Goal: Task Accomplishment & Management: Use online tool/utility

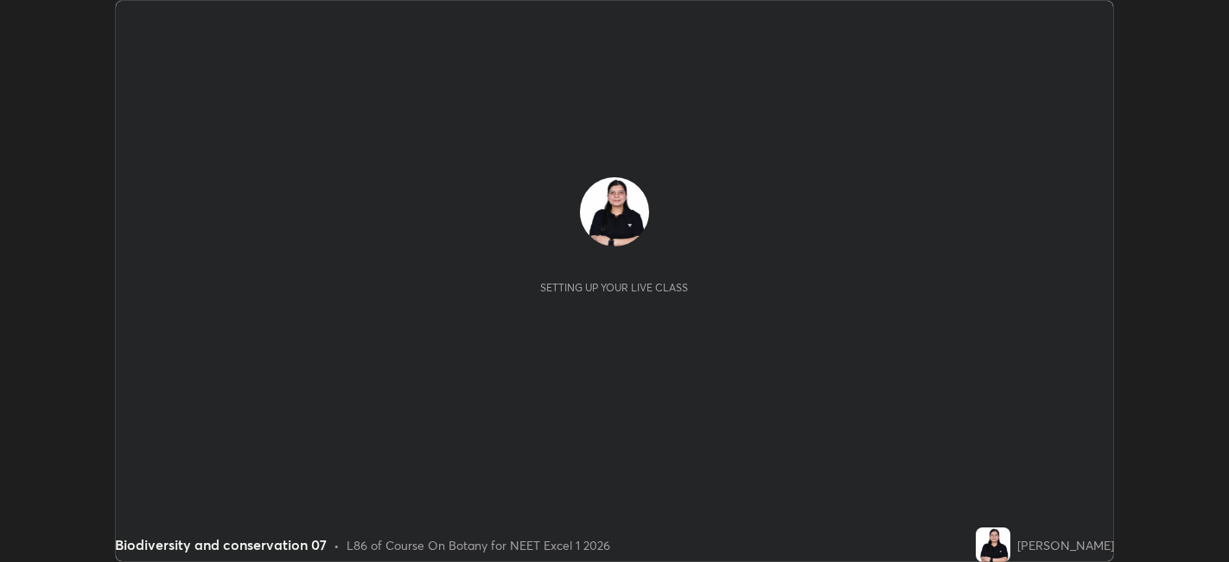
scroll to position [562, 1228]
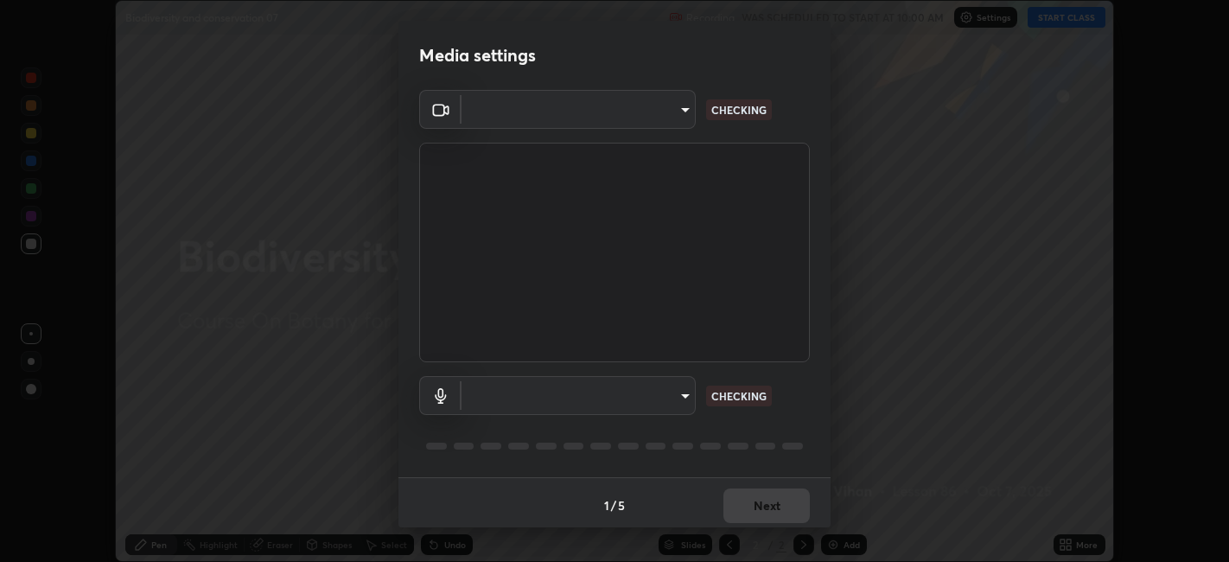
type input "6b7c260327291536b638f6e473b3b57a19bc2ef6066faf66dc0815e3d2555b14"
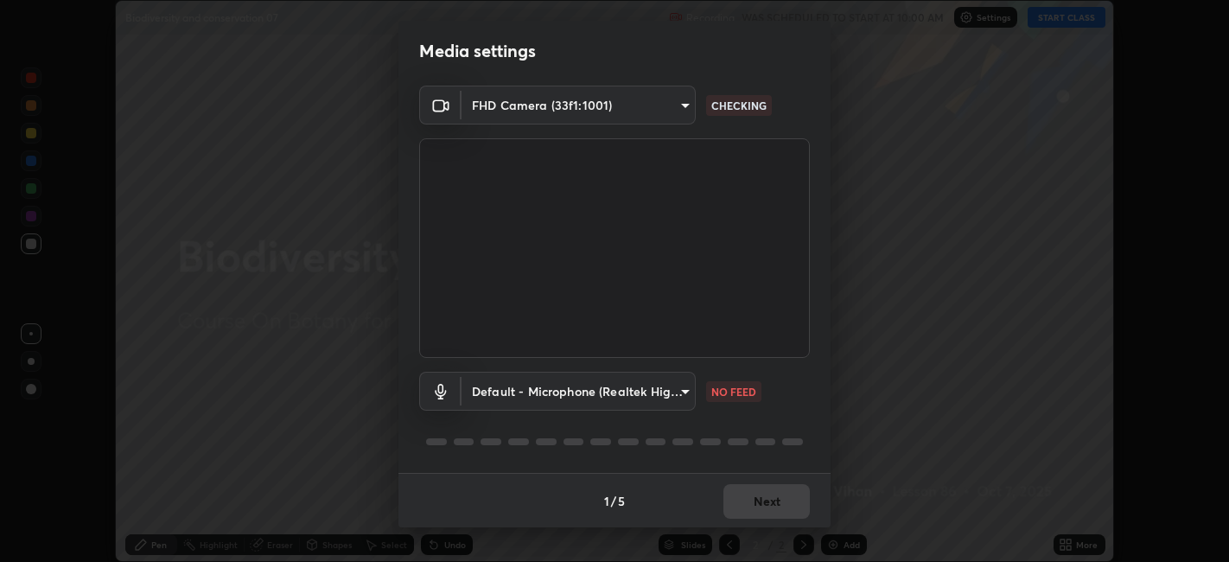
click at [678, 393] on body "Erase all Biodiversity and conservation 07 Recording WAS SCHEDULED TO START AT …" at bounding box center [614, 281] width 1229 height 562
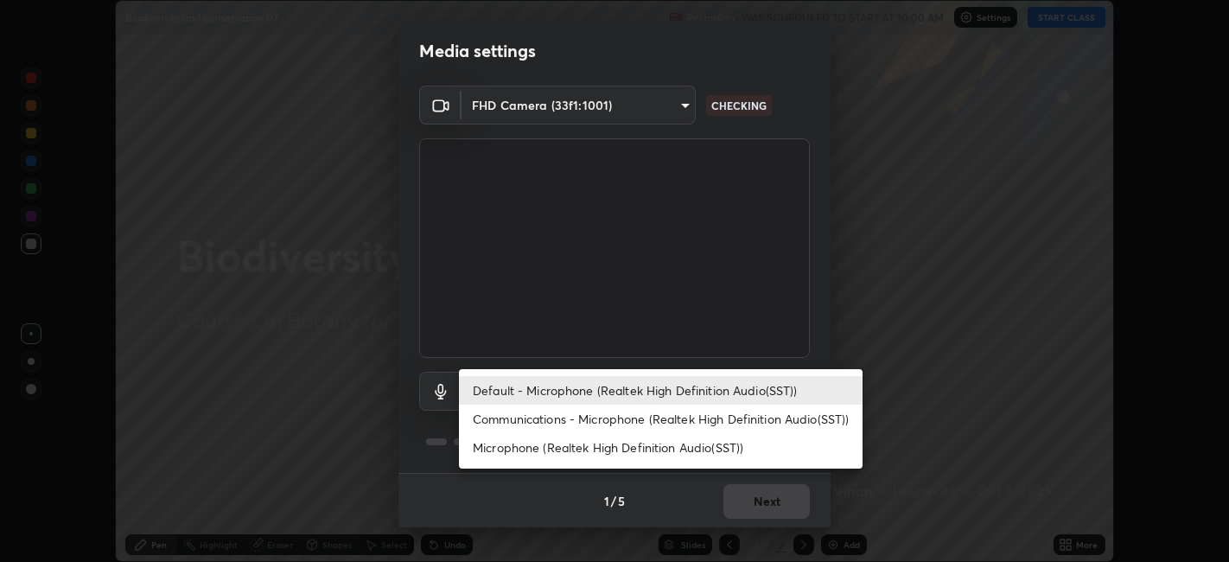
click at [646, 419] on li "Communications - Microphone (Realtek High Definition Audio(SST))" at bounding box center [661, 419] width 404 height 29
type input "communications"
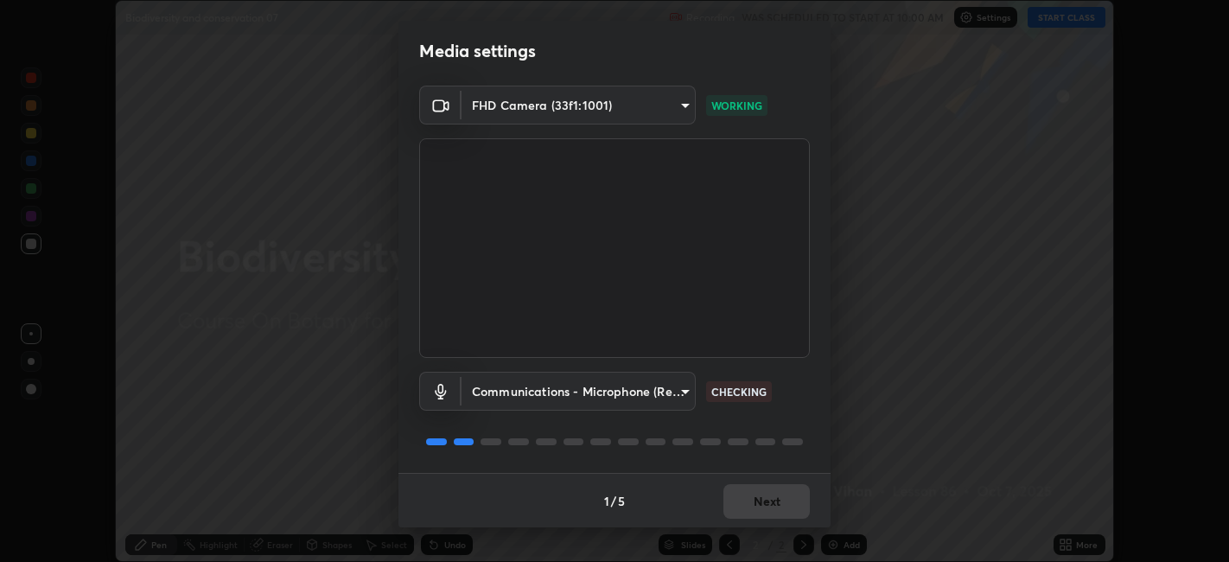
click at [761, 487] on div "1 / 5 Next" at bounding box center [614, 500] width 432 height 55
click at [754, 499] on div "1 / 5 Next" at bounding box center [614, 500] width 432 height 55
click at [742, 502] on button "Next" at bounding box center [766, 501] width 86 height 35
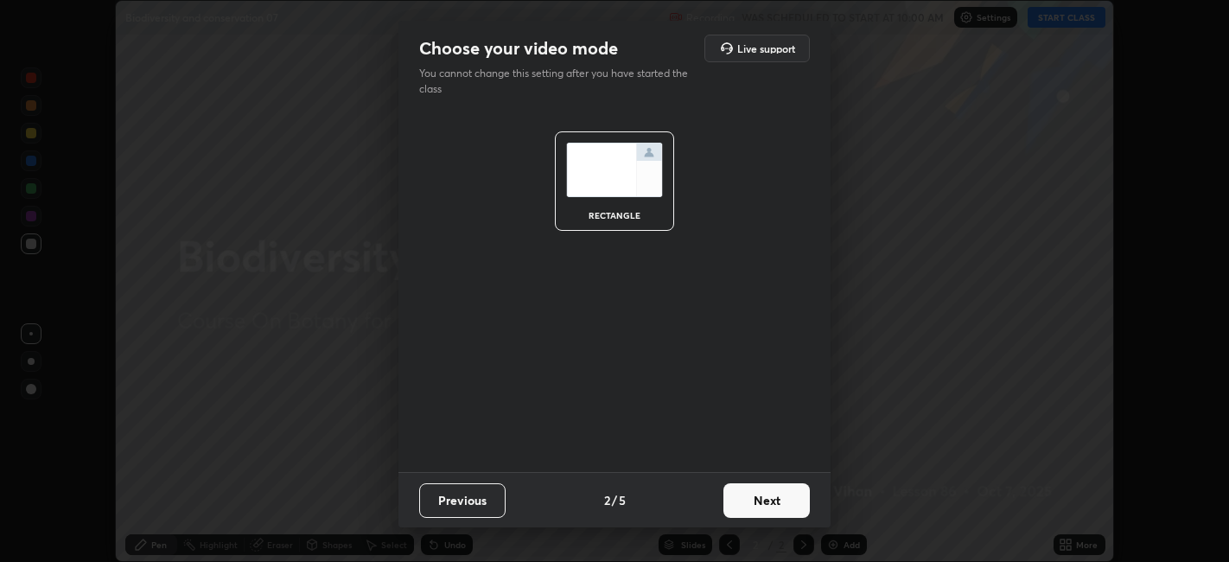
scroll to position [0, 0]
click at [738, 499] on button "Next" at bounding box center [766, 500] width 86 height 35
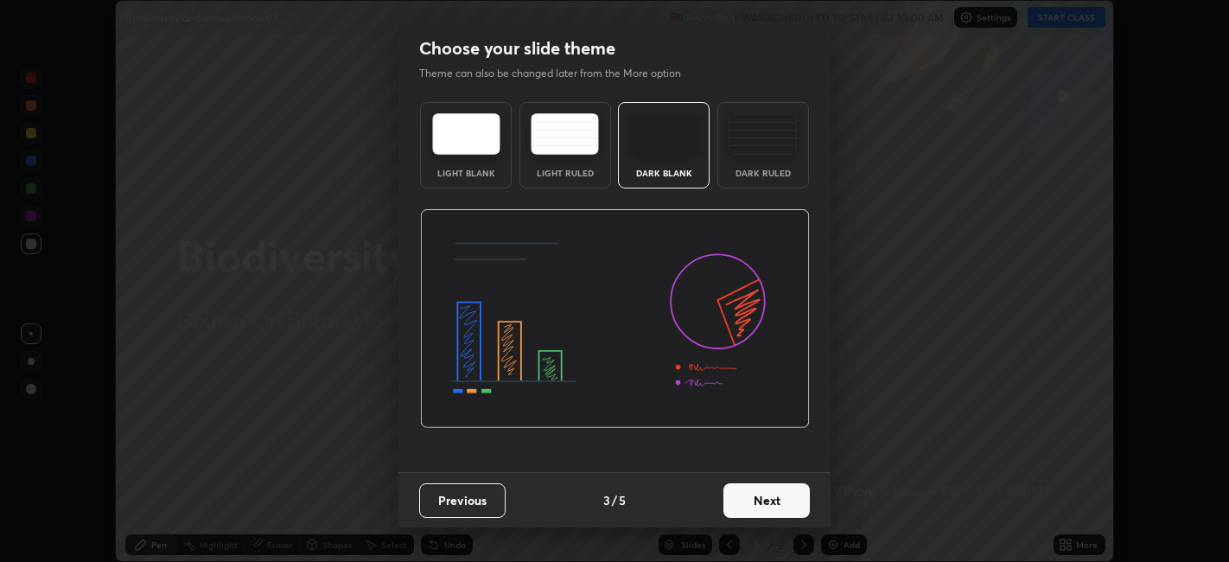
click at [734, 498] on button "Next" at bounding box center [766, 500] width 86 height 35
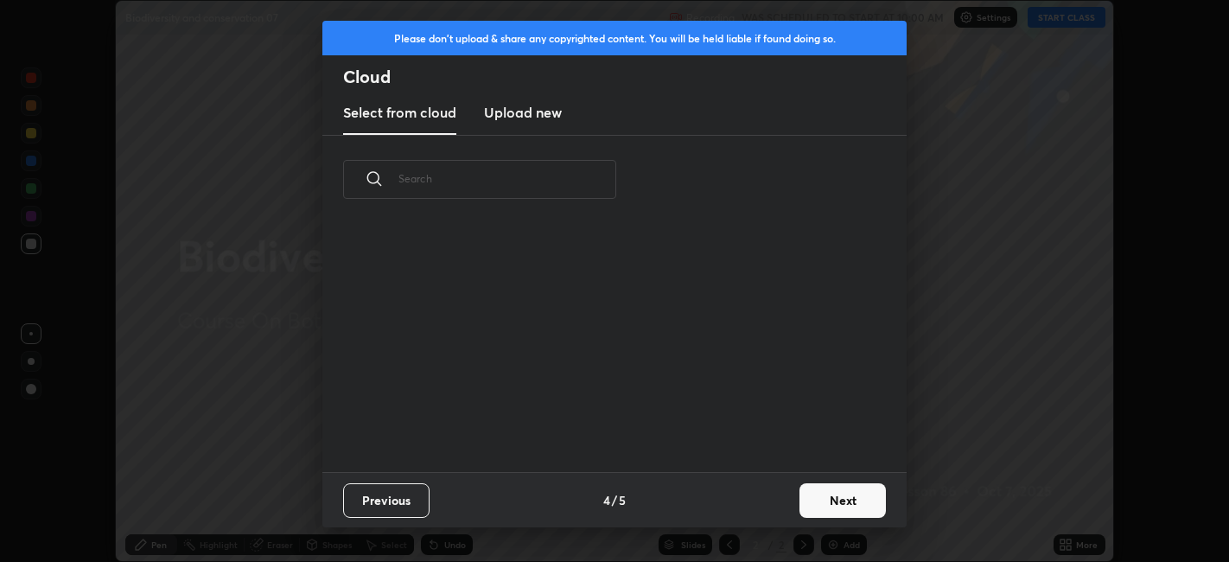
click at [734, 500] on div "Previous 4 / 5 Next" at bounding box center [614, 499] width 584 height 55
click at [736, 506] on div "Previous 4 / 5 Next" at bounding box center [614, 499] width 584 height 55
click at [819, 496] on button "Next" at bounding box center [842, 500] width 86 height 35
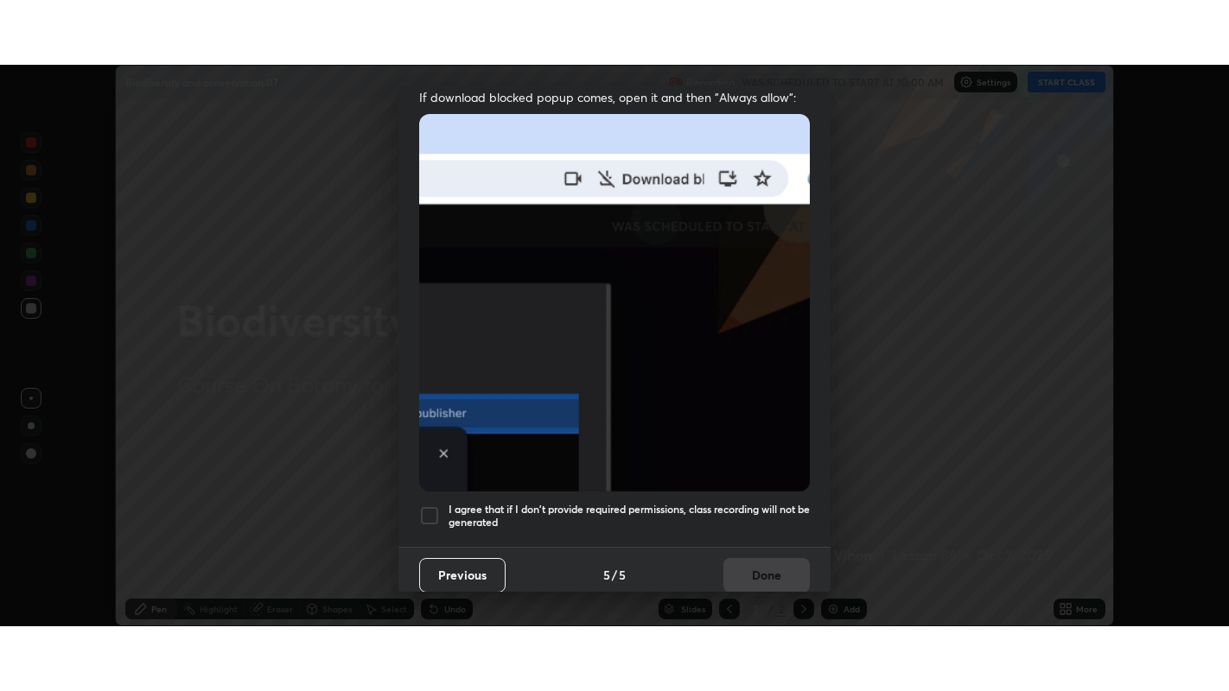
scroll to position [357, 0]
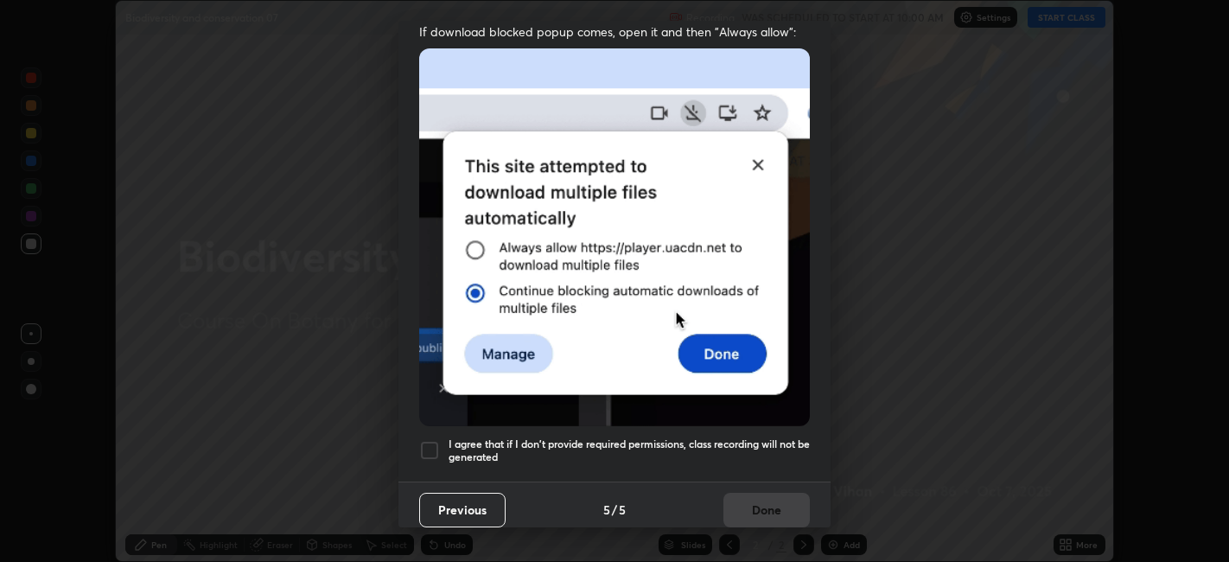
click at [433, 440] on div at bounding box center [429, 450] width 21 height 21
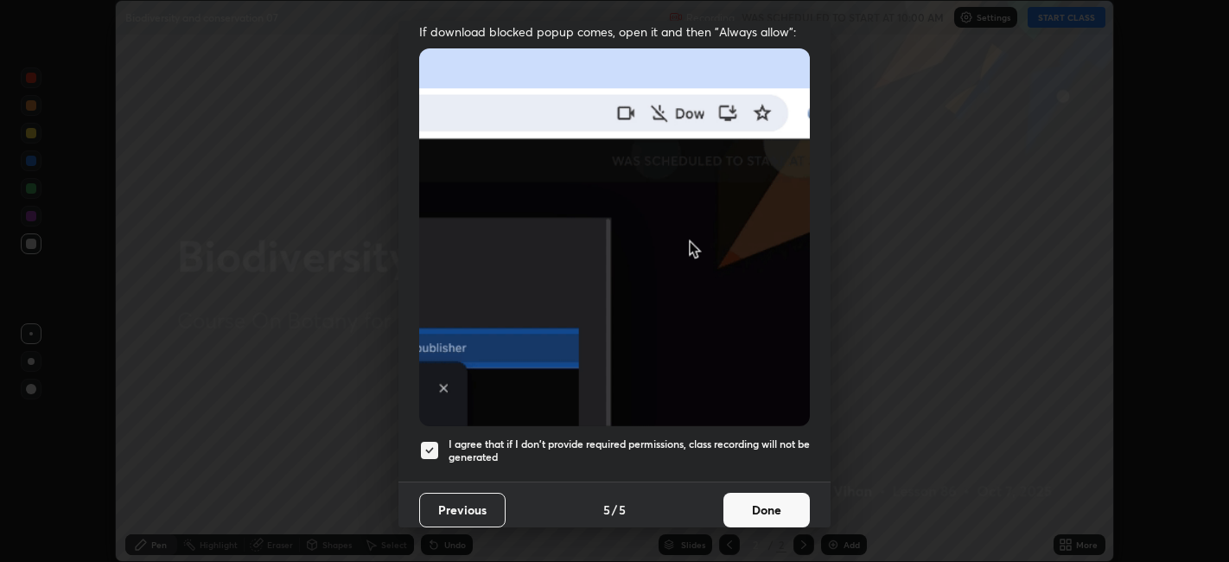
click at [763, 503] on button "Done" at bounding box center [766, 510] width 86 height 35
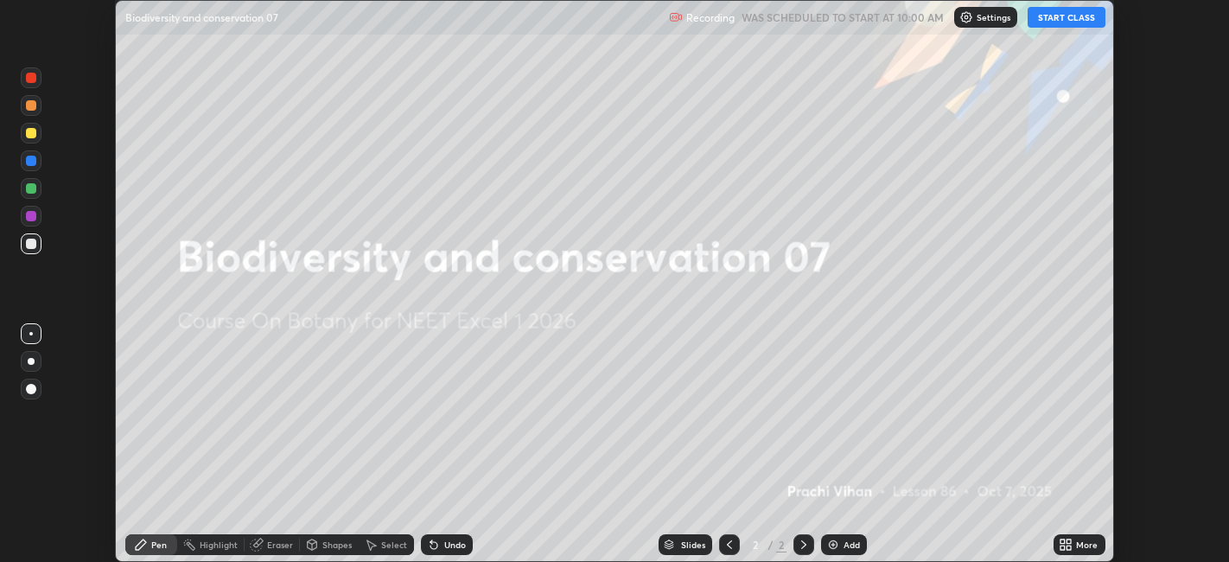
click at [1049, 18] on button "START CLASS" at bounding box center [1067, 17] width 78 height 21
click at [826, 545] on img at bounding box center [833, 545] width 14 height 14
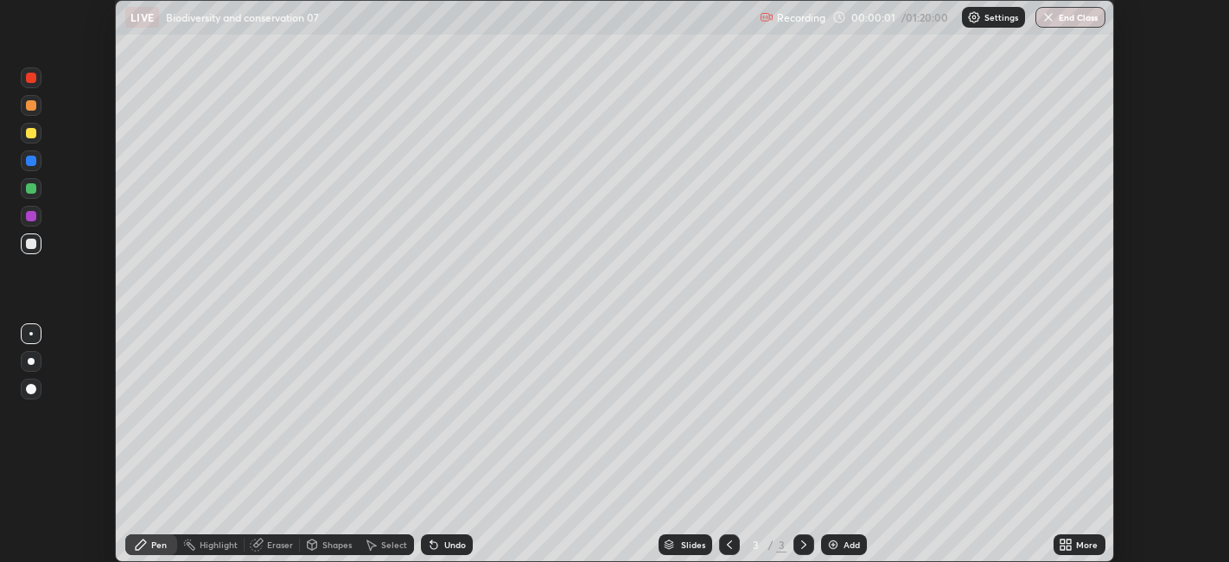
click at [1087, 536] on div "More" at bounding box center [1080, 544] width 52 height 21
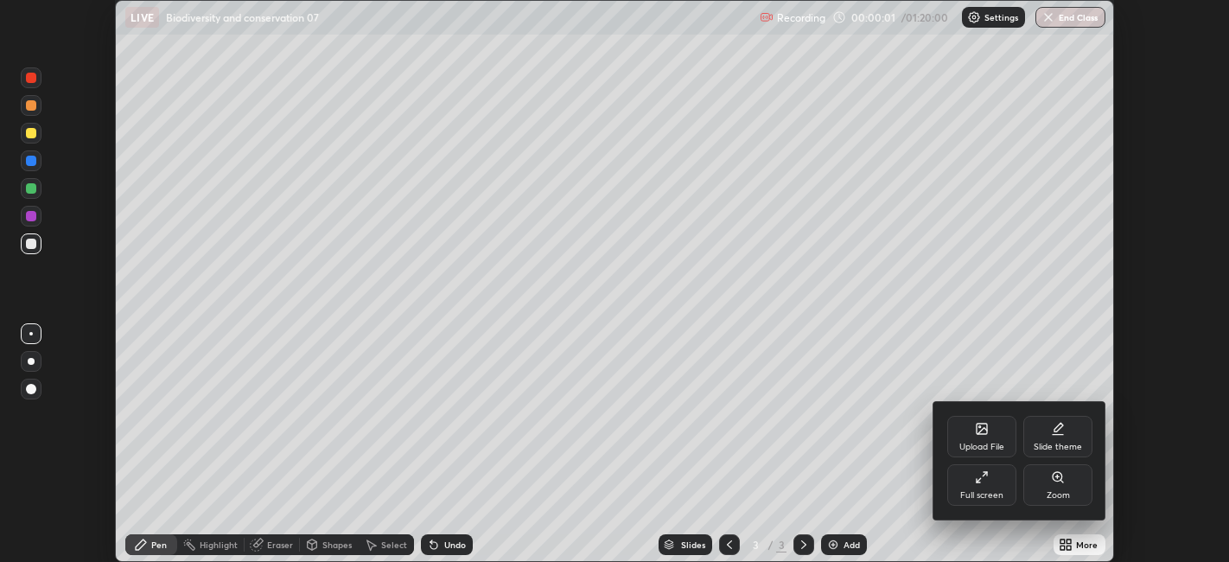
click at [976, 476] on icon at bounding box center [982, 477] width 14 height 14
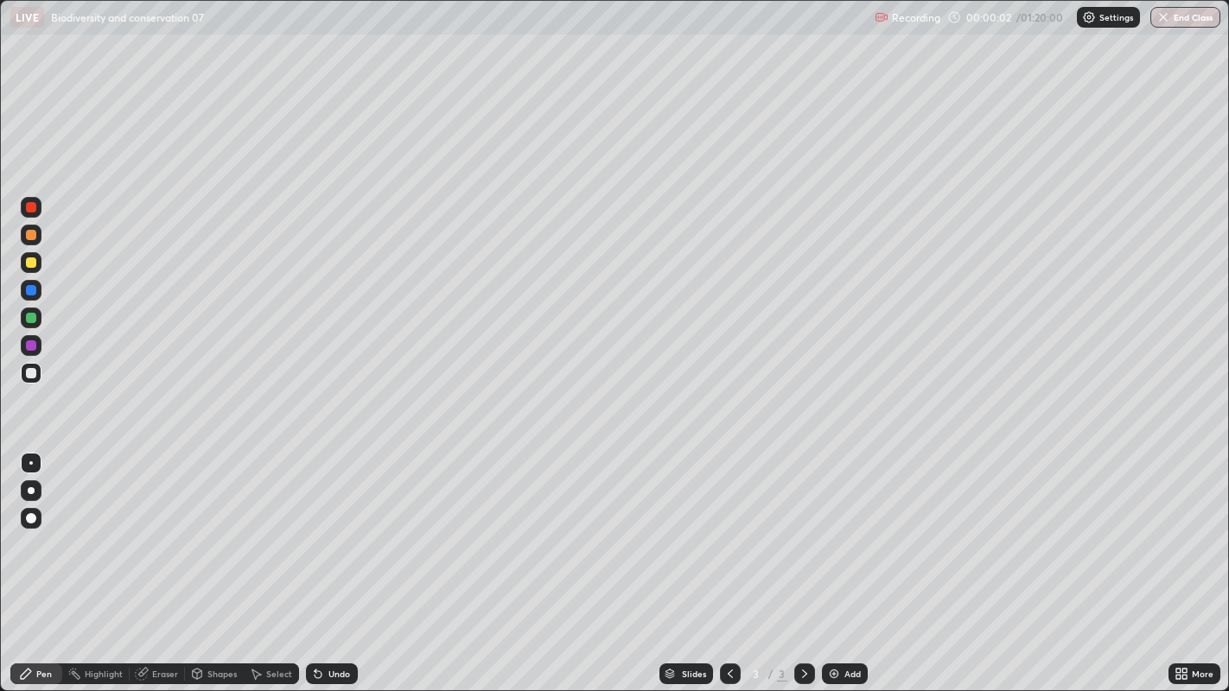
scroll to position [691, 1229]
click at [40, 490] on div at bounding box center [31, 491] width 21 height 21
click at [831, 561] on img at bounding box center [834, 674] width 14 height 14
click at [725, 561] on div at bounding box center [730, 674] width 21 height 21
